Goal: Transaction & Acquisition: Purchase product/service

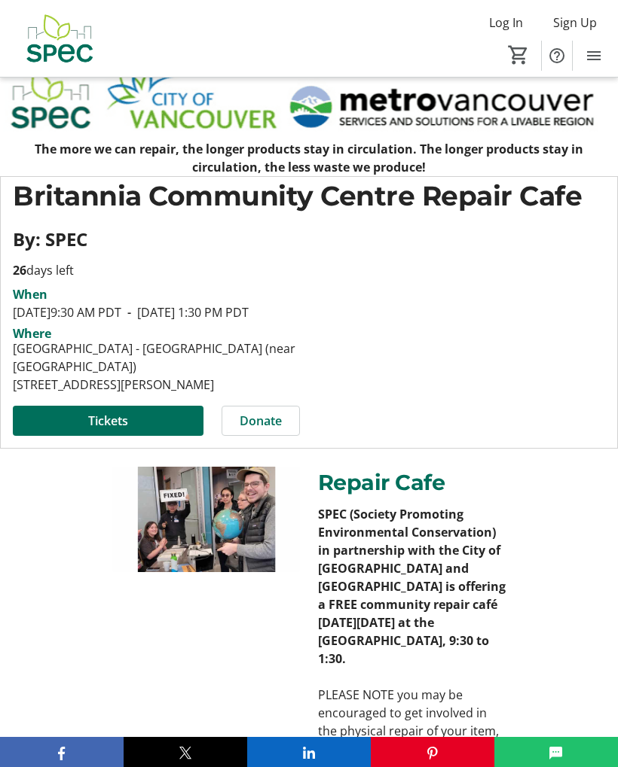
scroll to position [236, 0]
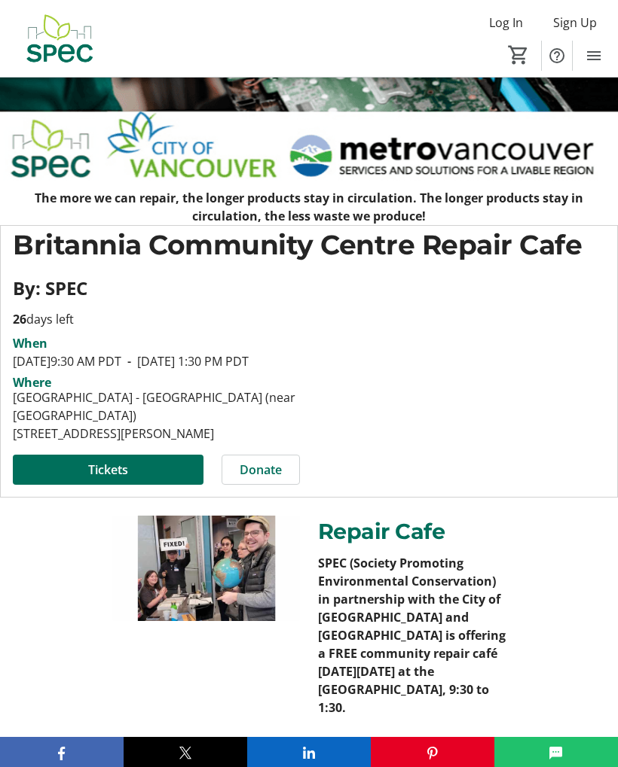
click at [113, 479] on span "Tickets" at bounding box center [108, 470] width 40 height 18
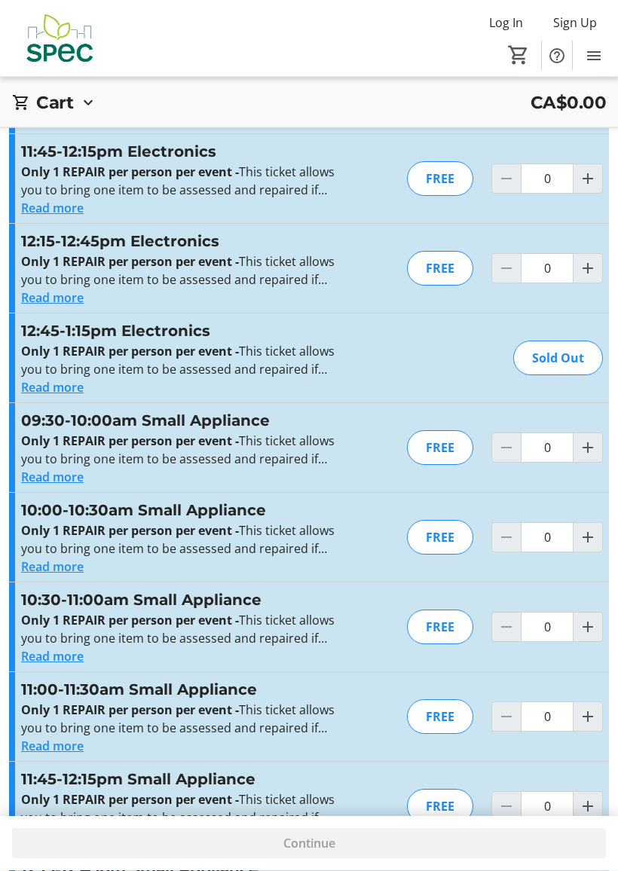
scroll to position [2468, 0]
click at [67, 565] on button "Read more" at bounding box center [52, 566] width 63 height 18
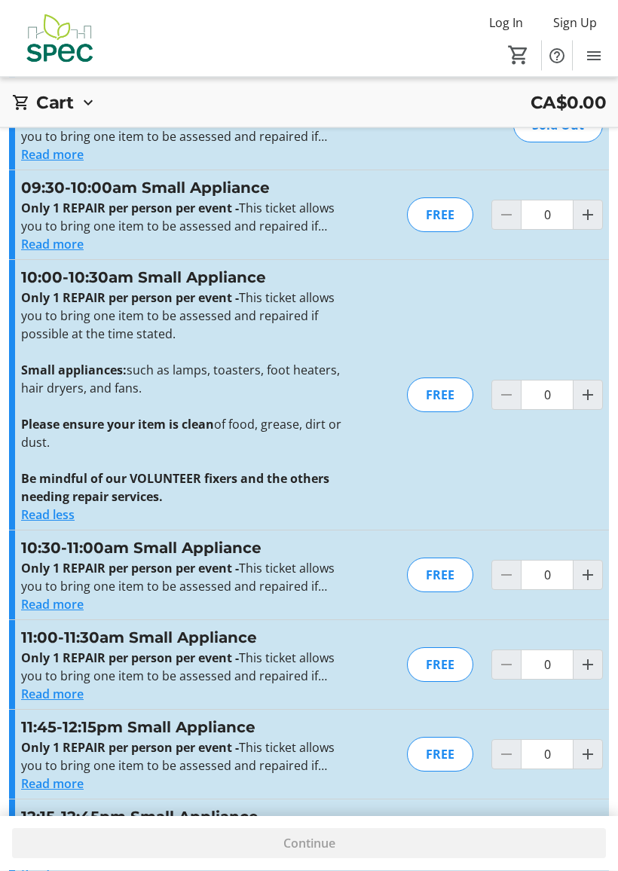
scroll to position [2702, 0]
click at [63, 691] on button "Read more" at bounding box center [52, 693] width 63 height 18
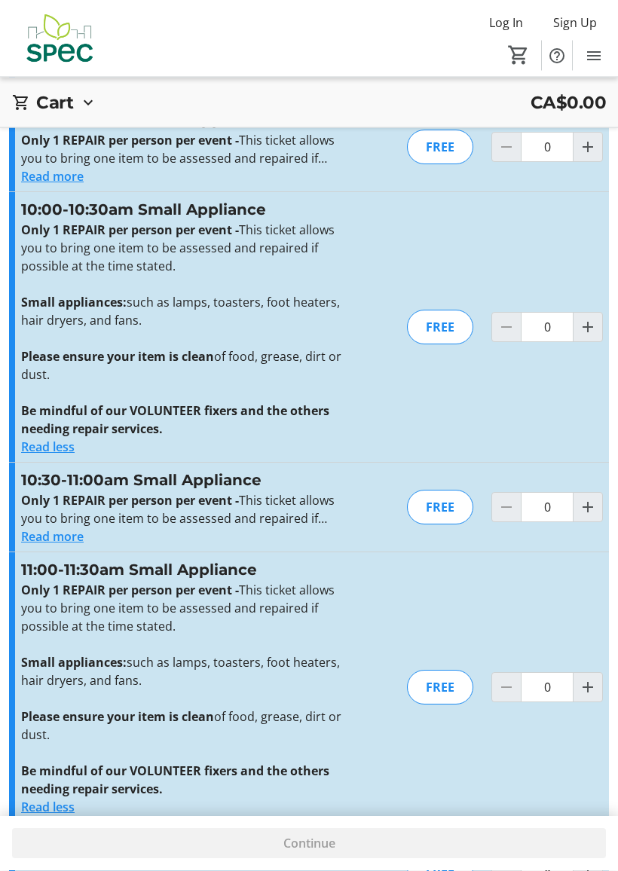
scroll to position [2769, 0]
click at [576, 686] on span "Increment by one" at bounding box center [587, 686] width 29 height 29
type input "1"
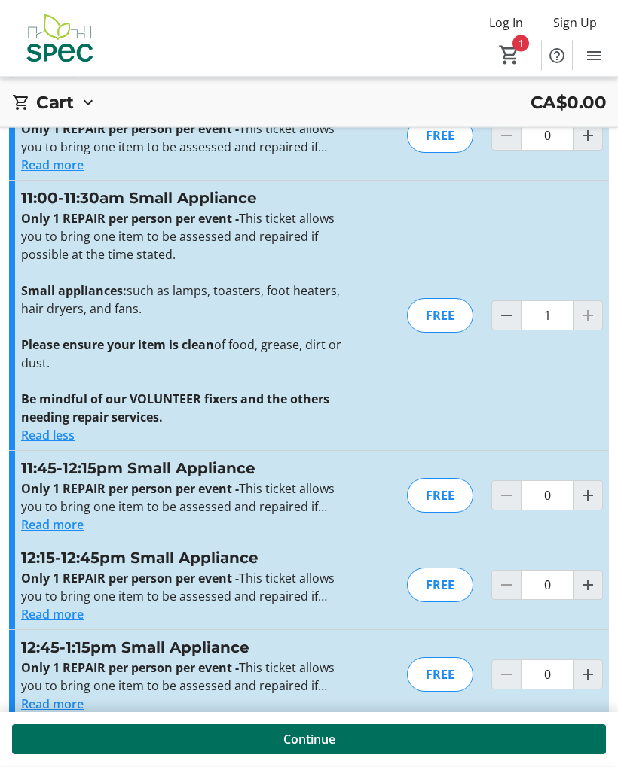
scroll to position [3164, 0]
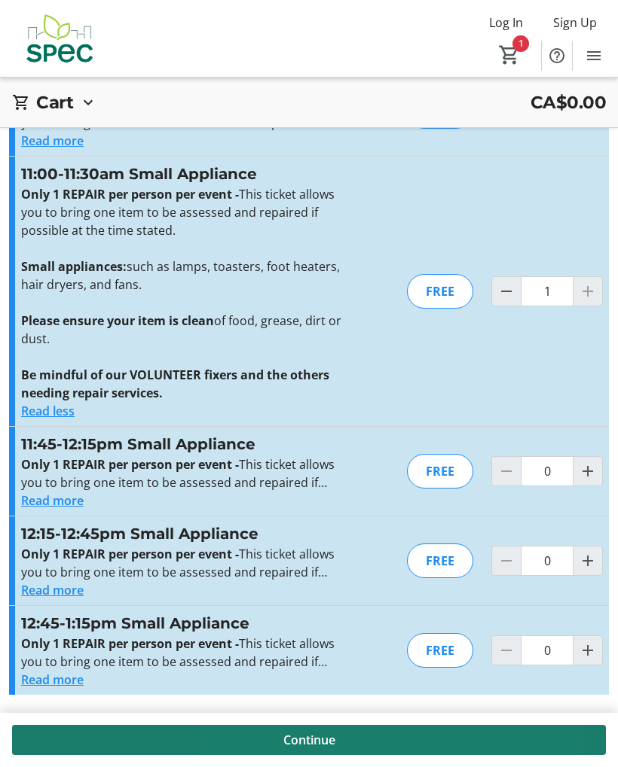
click at [307, 738] on span "Continue" at bounding box center [309, 740] width 52 height 18
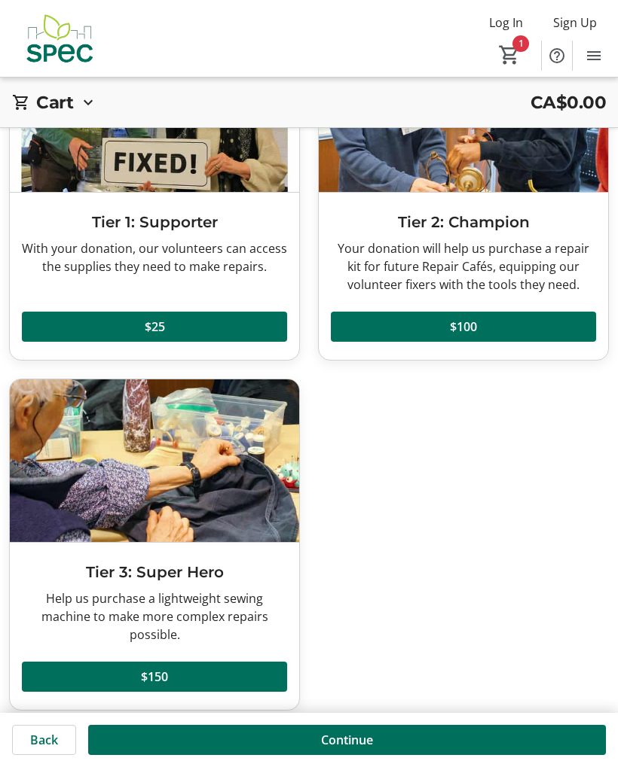
scroll to position [170, 0]
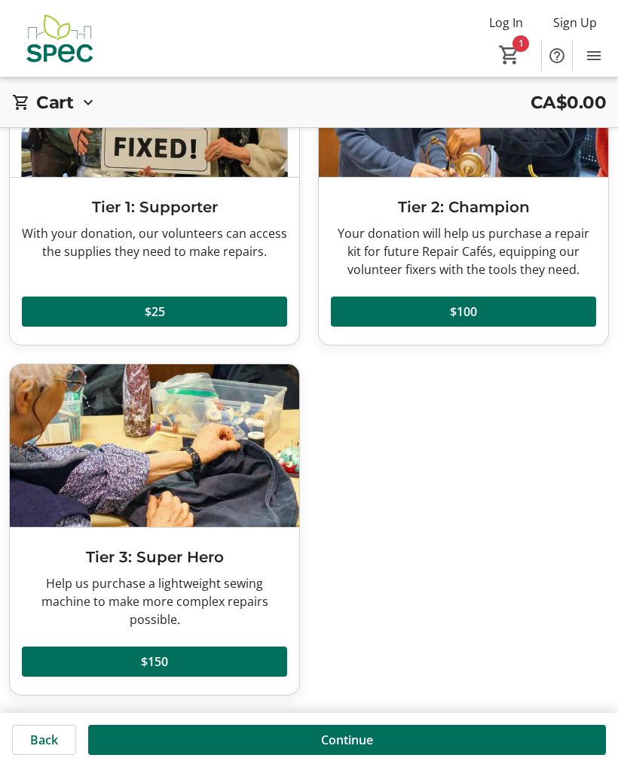
click at [361, 732] on span "Continue" at bounding box center [347, 740] width 52 height 18
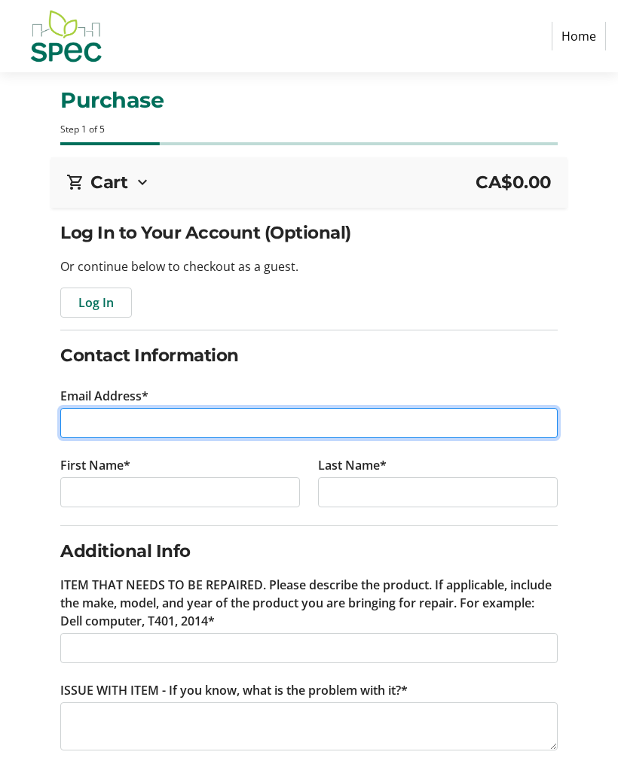
click at [157, 427] on input "Email Address*" at bounding box center [308, 423] width 496 height 30
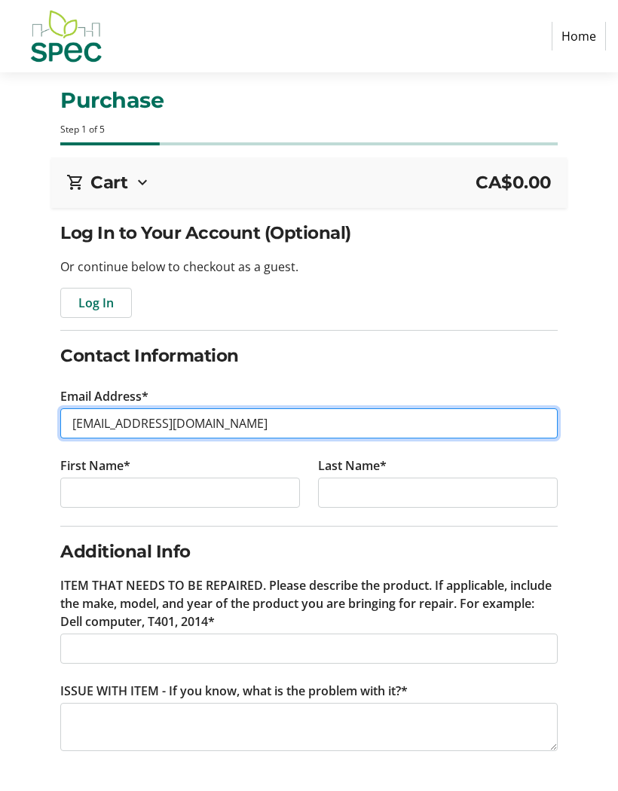
type input "[EMAIL_ADDRESS][DOMAIN_NAME]"
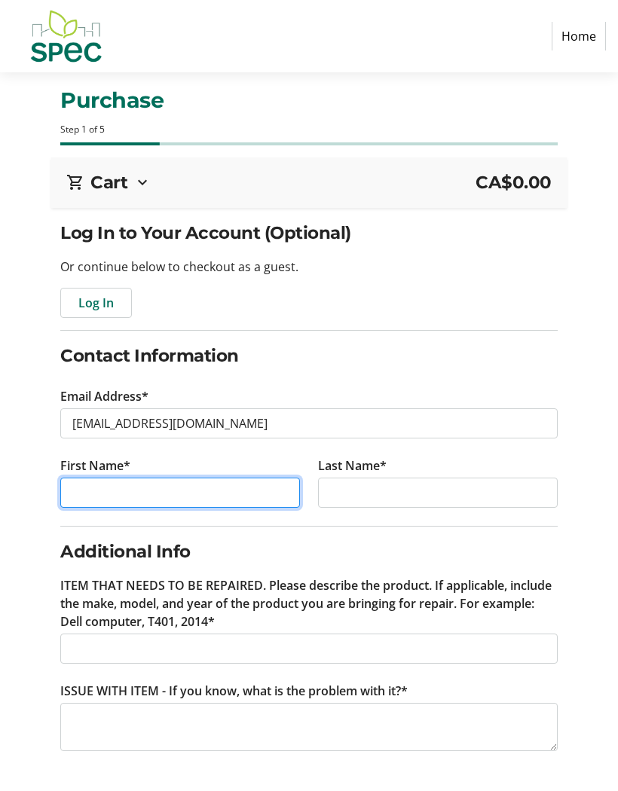
click at [144, 490] on input "First Name*" at bounding box center [180, 493] width 240 height 30
type input "[PERSON_NAME]"
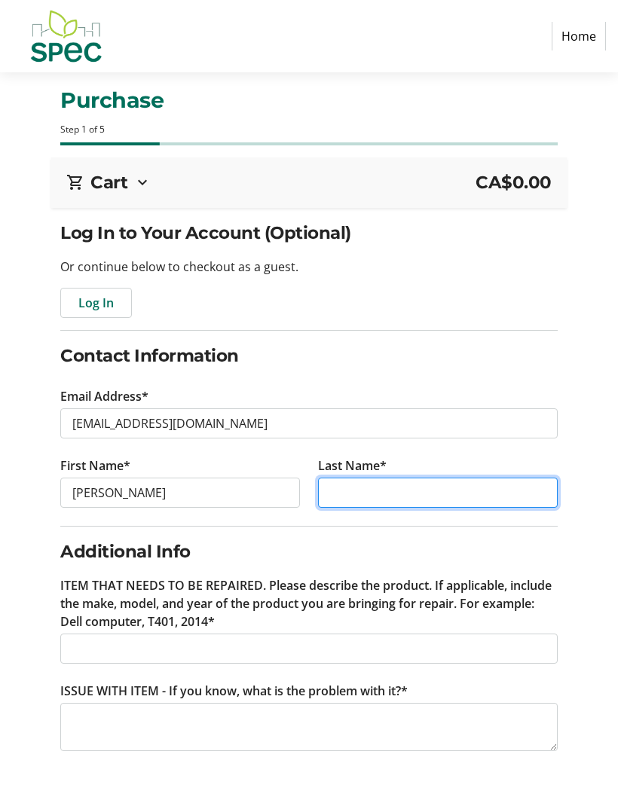
click at [381, 489] on input "Last Name*" at bounding box center [438, 493] width 240 height 30
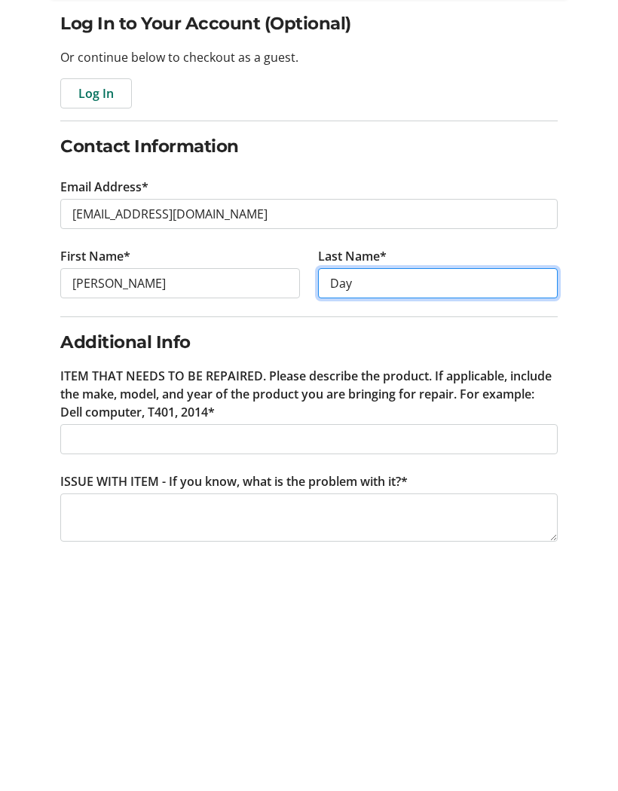
type input "Day"
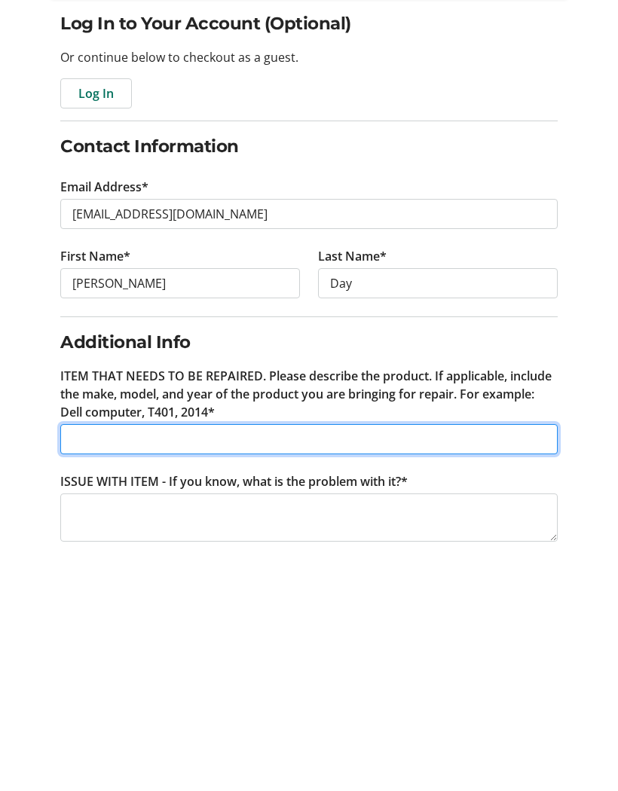
click at [138, 633] on input "ITEM THAT NEEDS TO BE REPAIRED. Please describe the product. If applicable, inc…" at bounding box center [308, 648] width 496 height 30
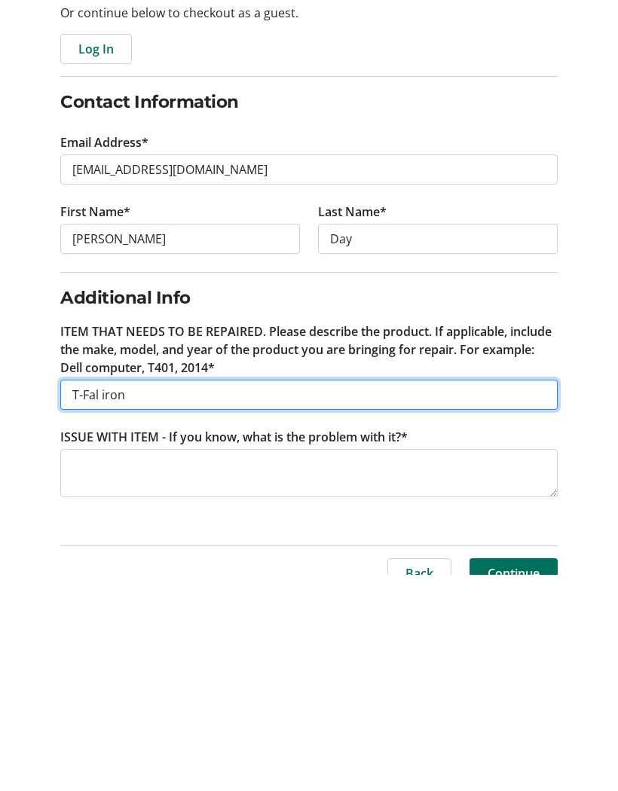
scroll to position [62, 0]
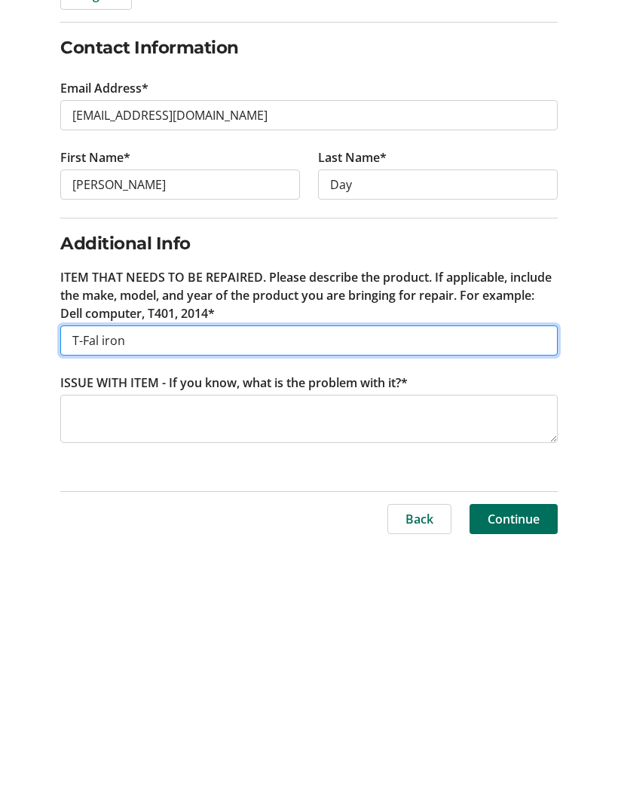
type input "T-Fal iron"
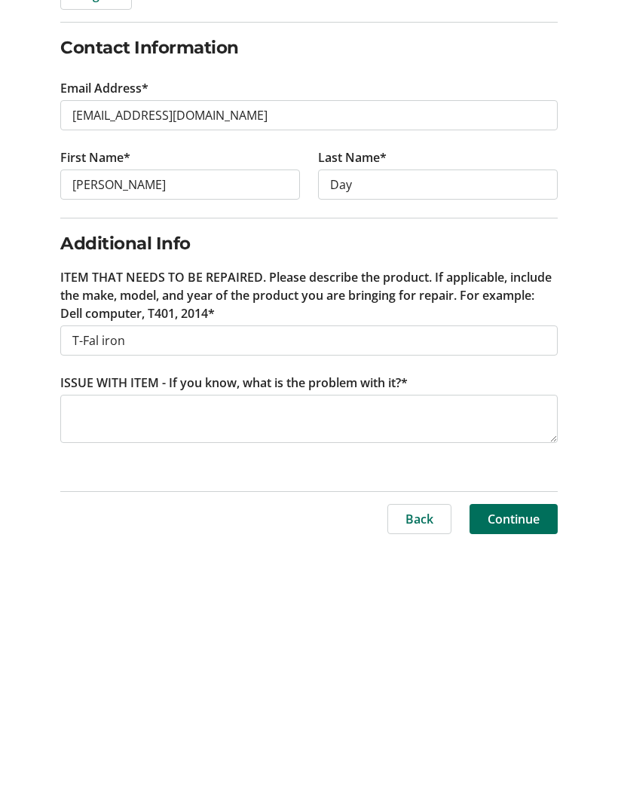
click at [171, 641] on textarea "ISSUE WITH ITEM - If you know, what is the problem with it?*" at bounding box center [308, 665] width 496 height 48
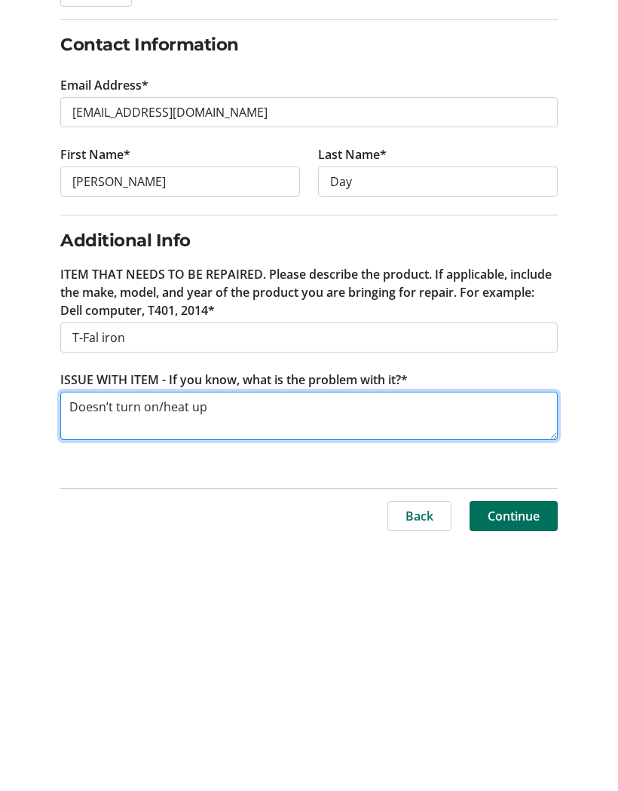
type textarea "Doesn’t turn on/heat up"
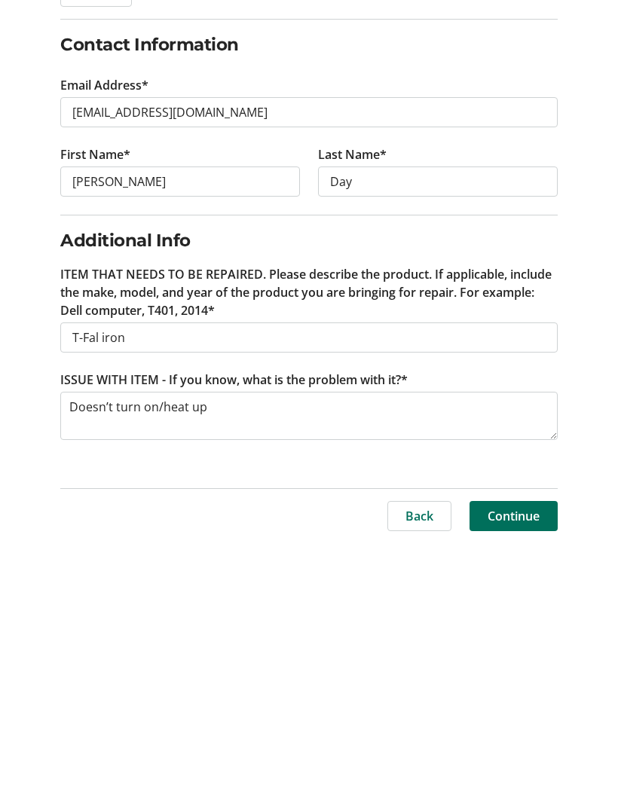
click at [529, 756] on span "Continue" at bounding box center [513, 765] width 52 height 18
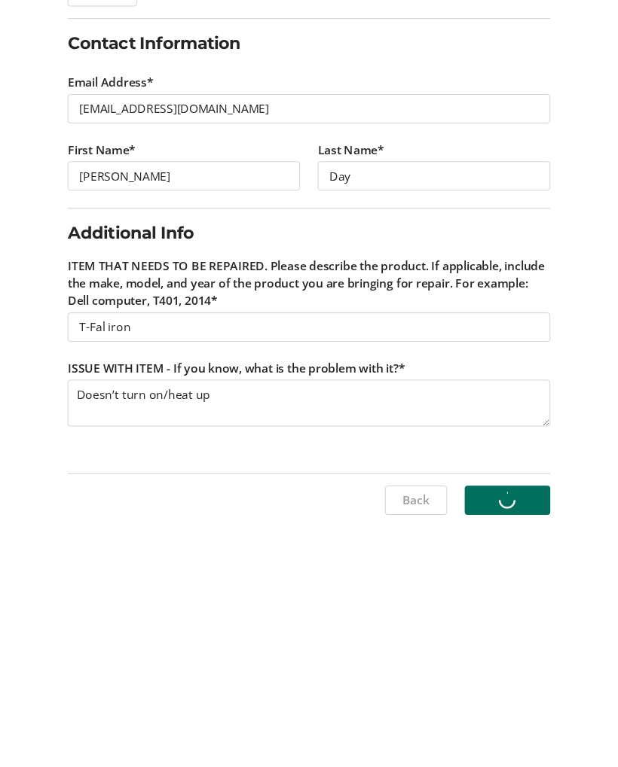
scroll to position [85, 0]
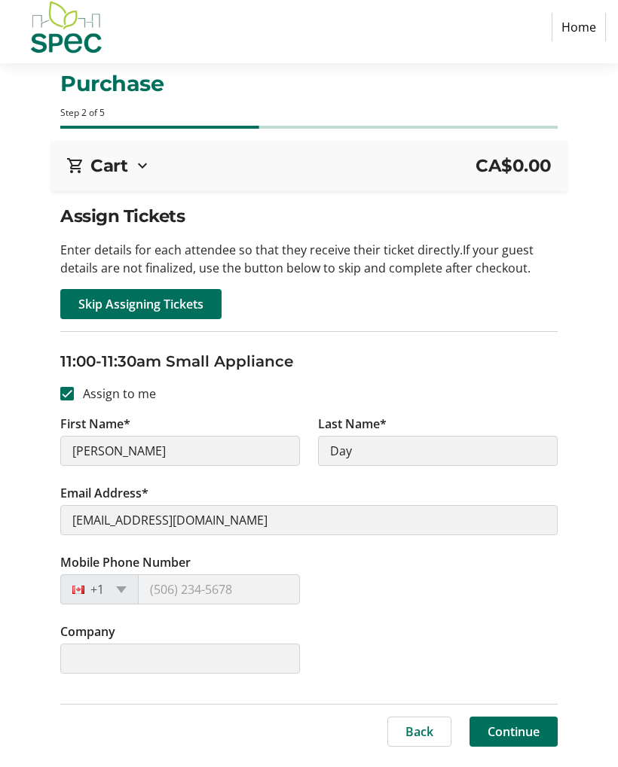
scroll to position [17, 0]
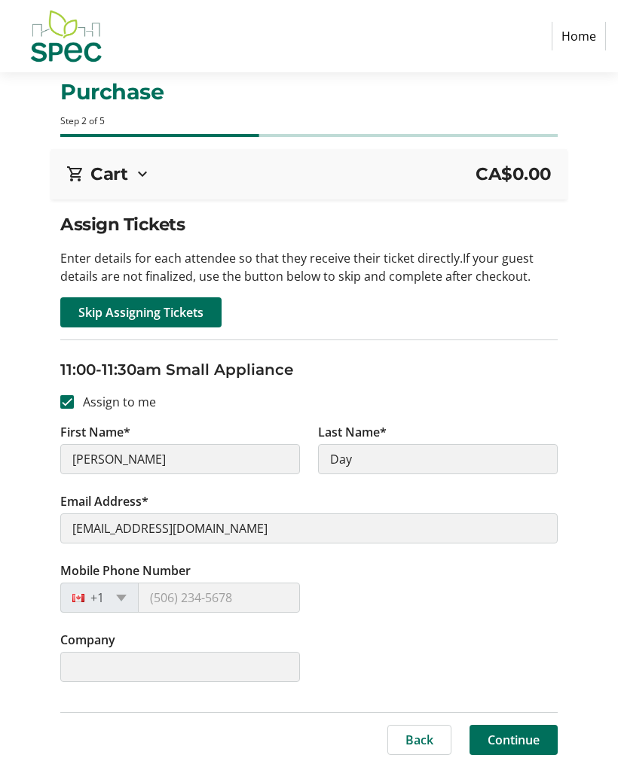
click at [98, 590] on div at bounding box center [82, 598] width 43 height 17
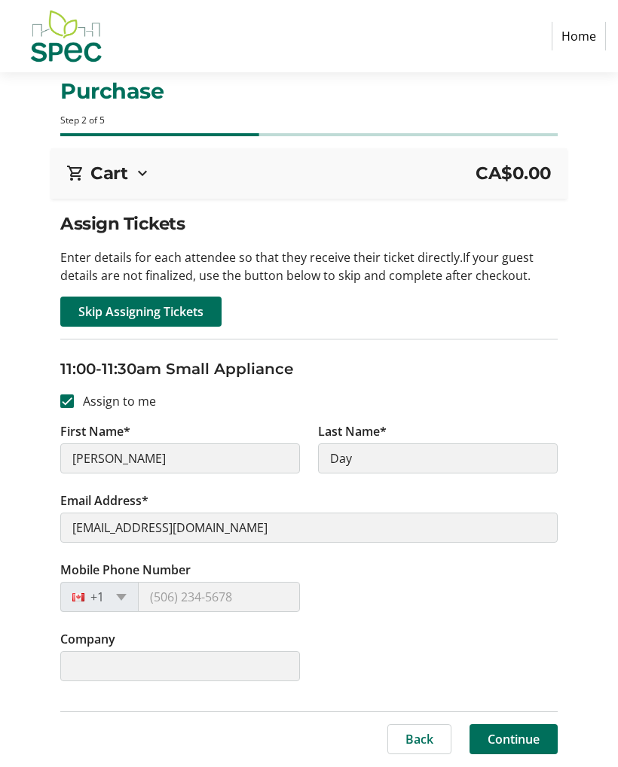
scroll to position [11, 0]
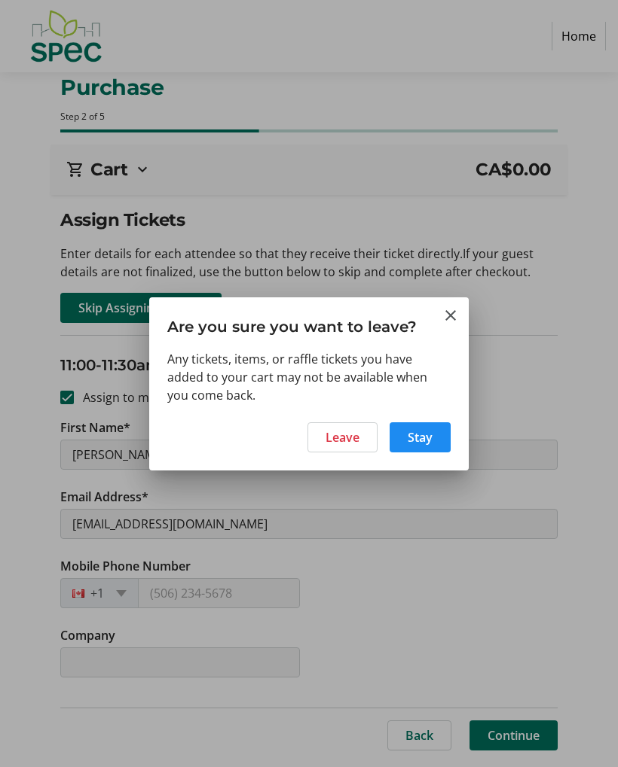
click at [551, 425] on div at bounding box center [309, 383] width 618 height 767
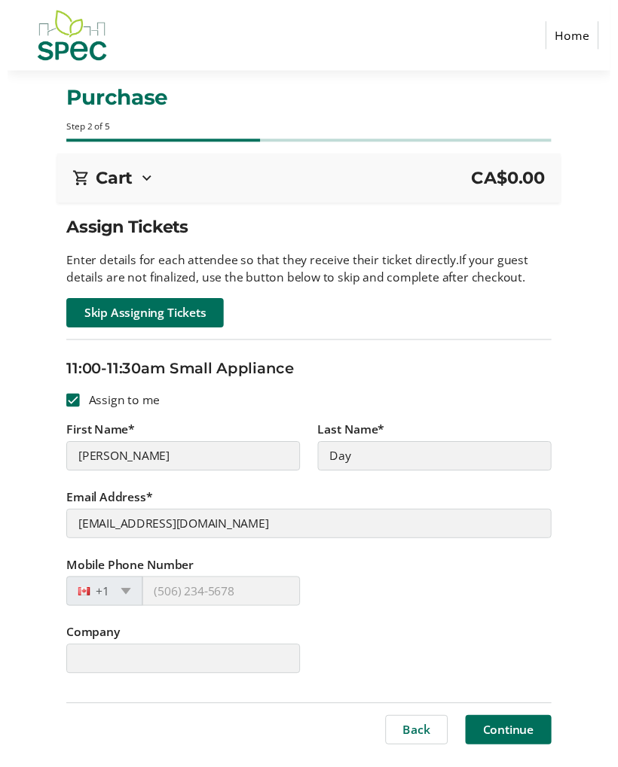
scroll to position [8, 0]
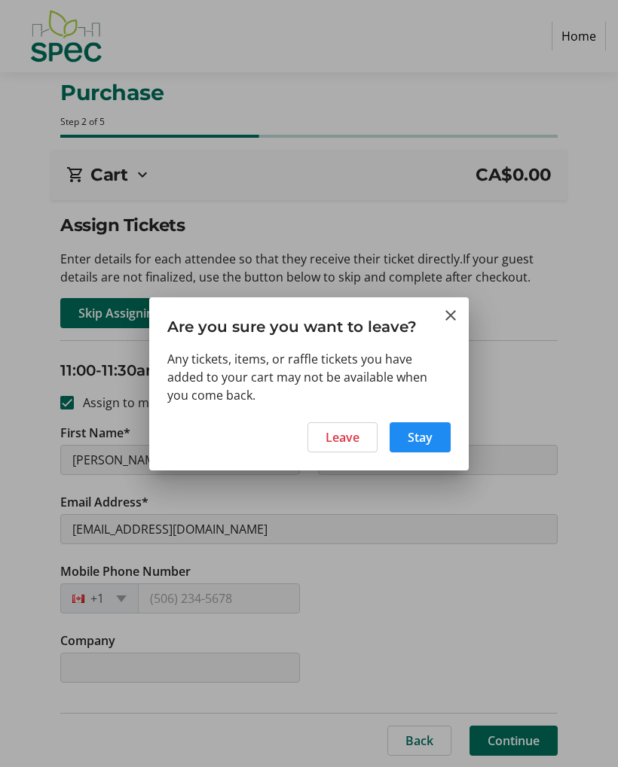
click at [345, 440] on span "Leave" at bounding box center [342, 438] width 34 height 18
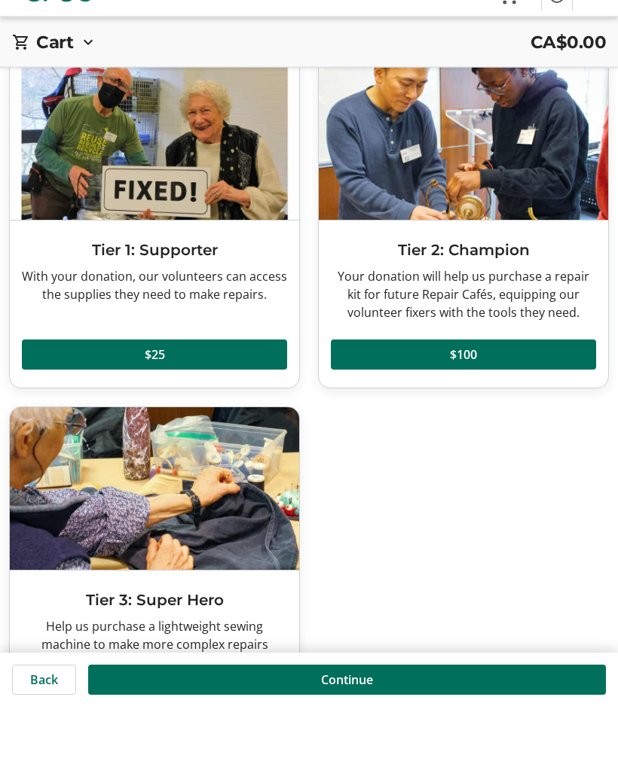
scroll to position [170, 0]
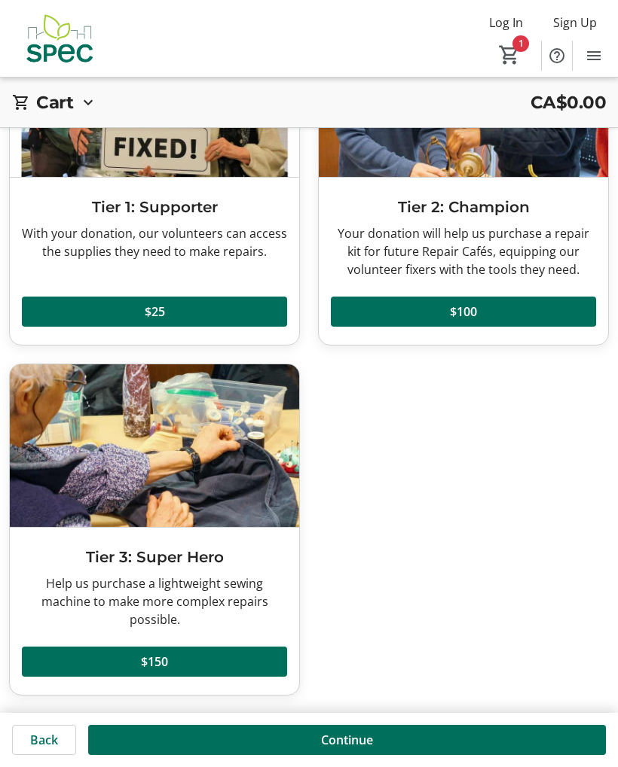
click at [348, 736] on span "Continue" at bounding box center [347, 740] width 52 height 18
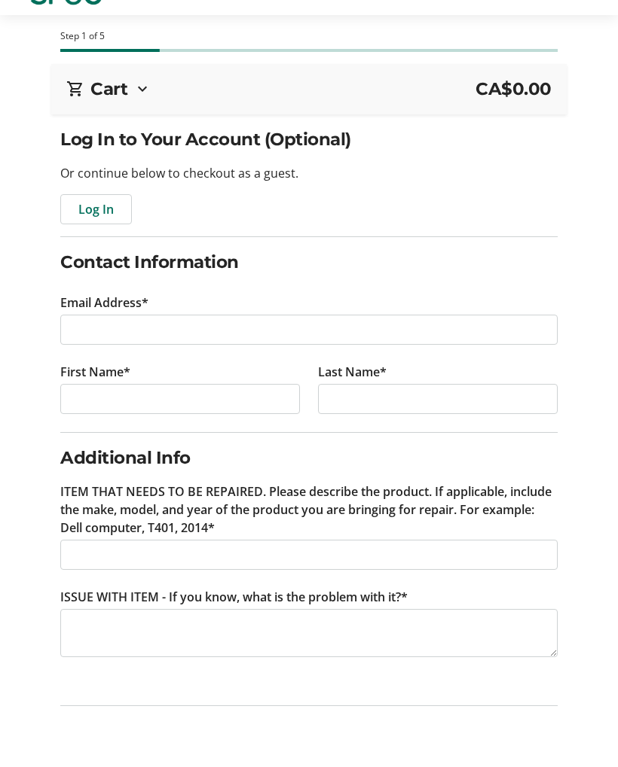
scroll to position [94, 0]
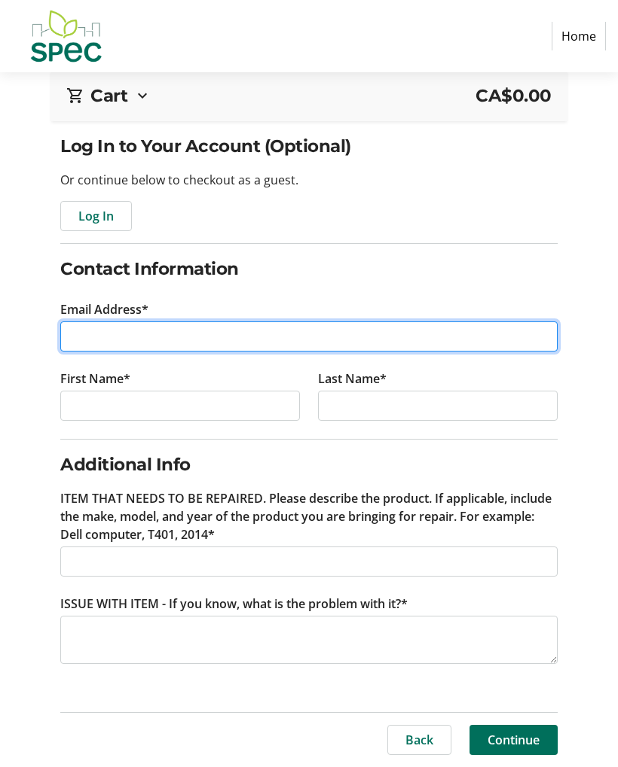
click at [162, 322] on input "Email Address*" at bounding box center [308, 337] width 496 height 30
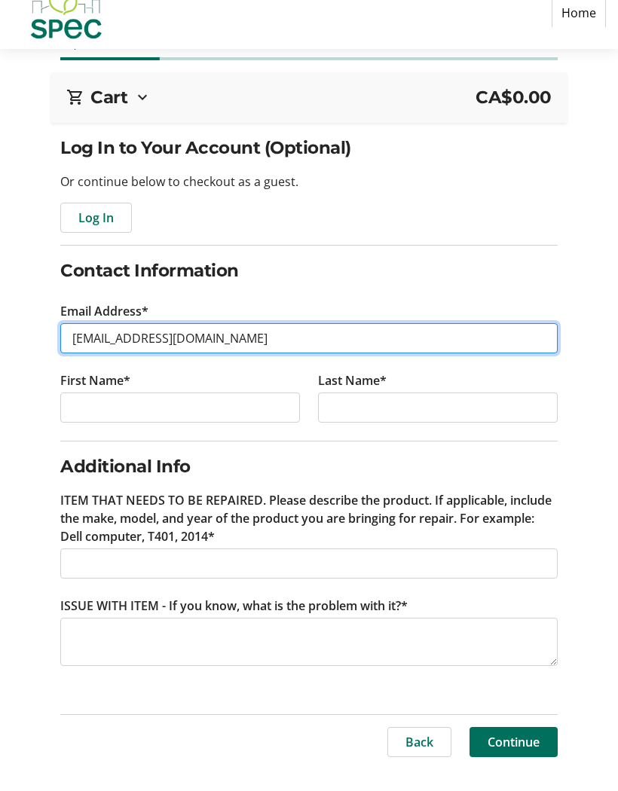
type input "[EMAIL_ADDRESS][DOMAIN_NAME]"
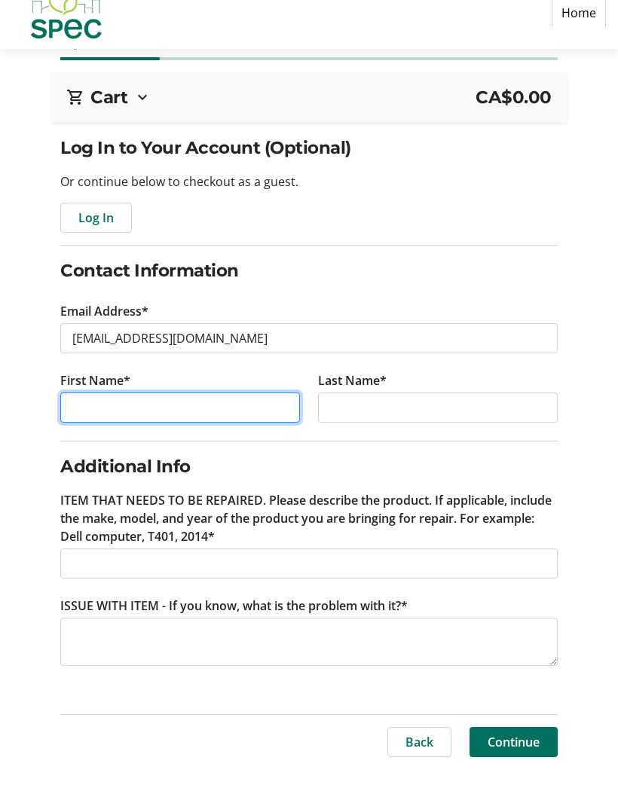
click at [172, 416] on input "First Name*" at bounding box center [180, 431] width 240 height 30
type input "[PERSON_NAME]"
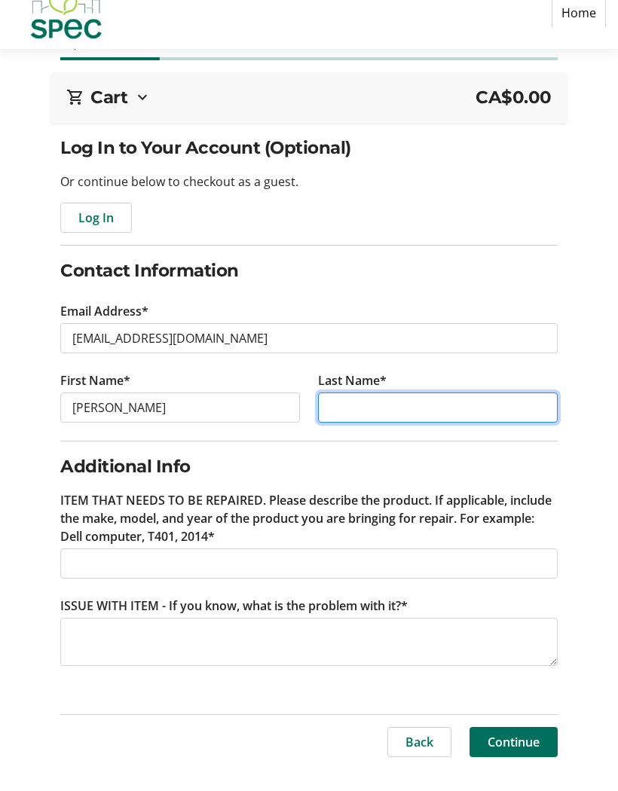
click at [363, 416] on input "Last Name*" at bounding box center [438, 431] width 240 height 30
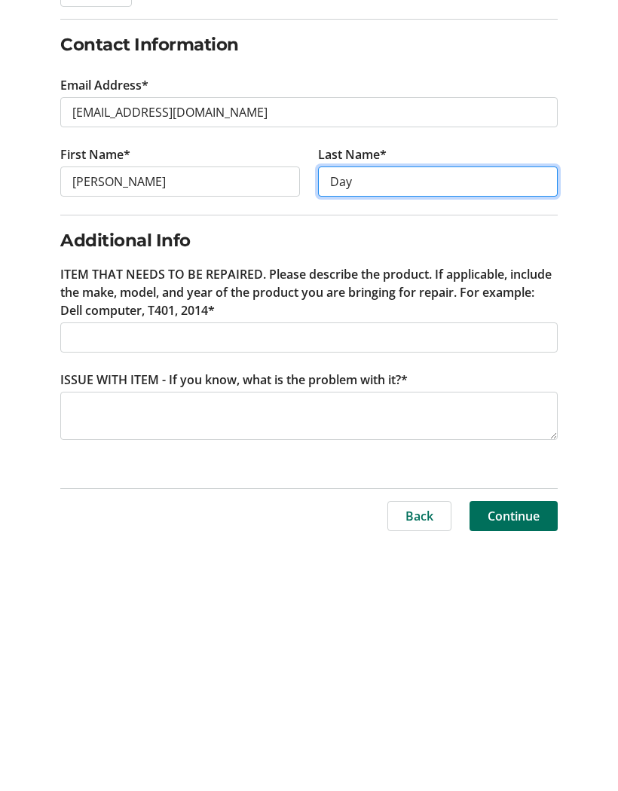
type input "Day"
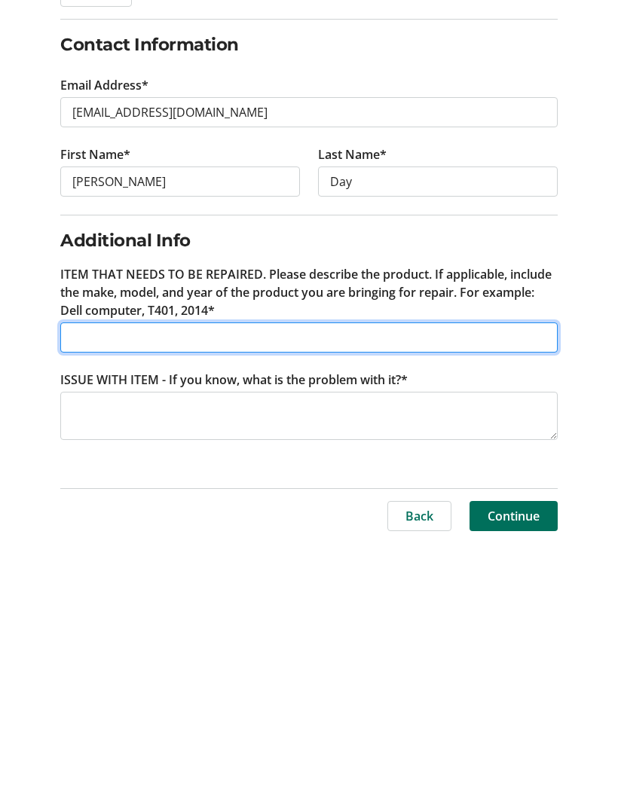
click at [168, 572] on input "ITEM THAT NEEDS TO BE REPAIRED. Please describe the product. If applicable, inc…" at bounding box center [308, 587] width 496 height 30
type input "T-Fal iron"
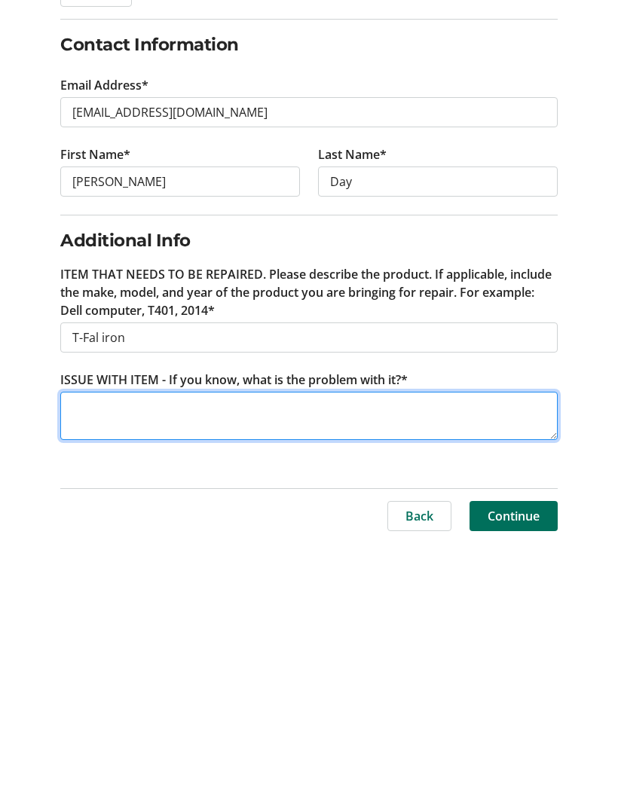
click at [172, 641] on textarea "ISSUE WITH ITEM - If you know, what is the problem with it?*" at bounding box center [308, 665] width 496 height 48
type textarea "Doesn’t turn on/heat up"
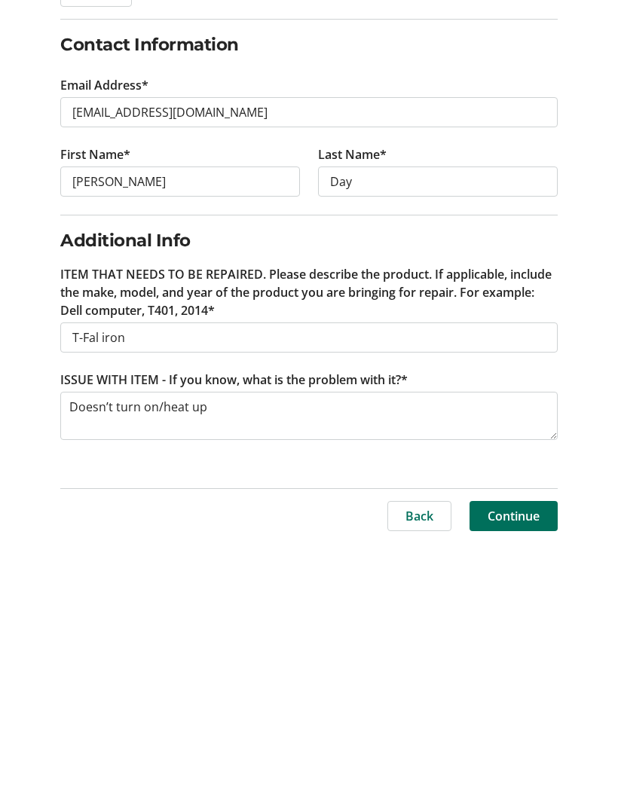
click at [514, 756] on span "Continue" at bounding box center [513, 765] width 52 height 18
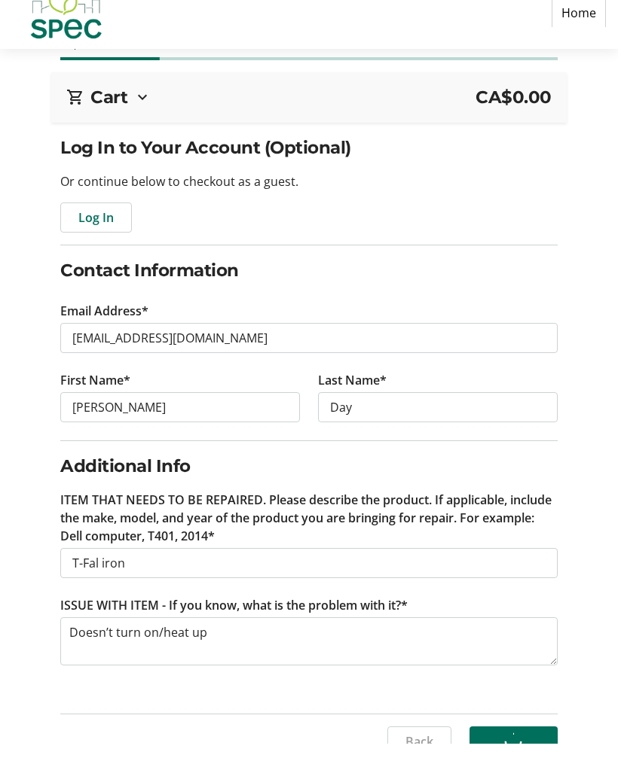
scroll to position [85, 0]
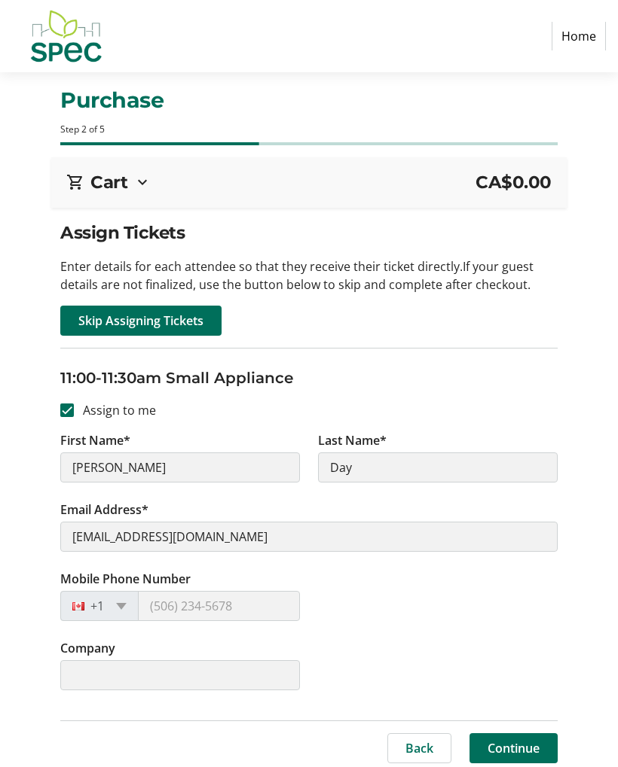
click at [520, 749] on span "Continue" at bounding box center [513, 749] width 52 height 18
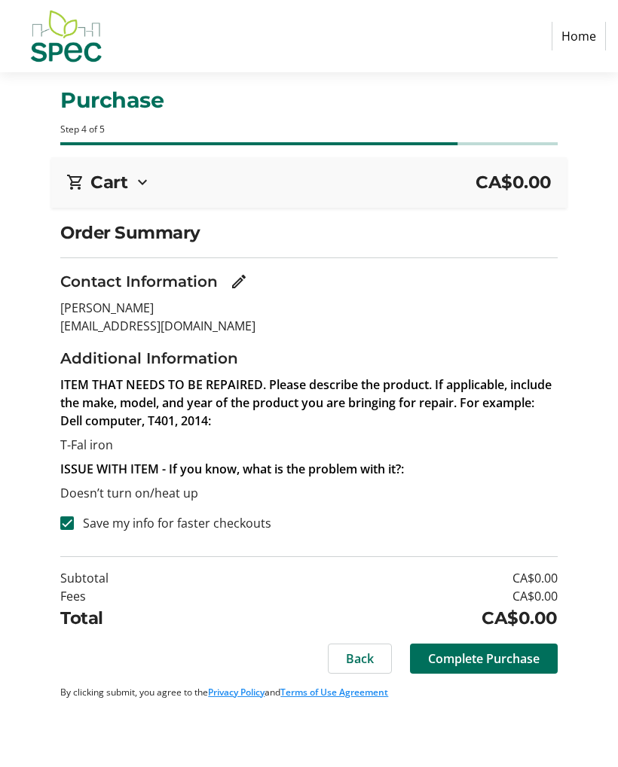
click at [484, 654] on span "Complete Purchase" at bounding box center [483, 659] width 111 height 18
